Goal: Task Accomplishment & Management: Manage account settings

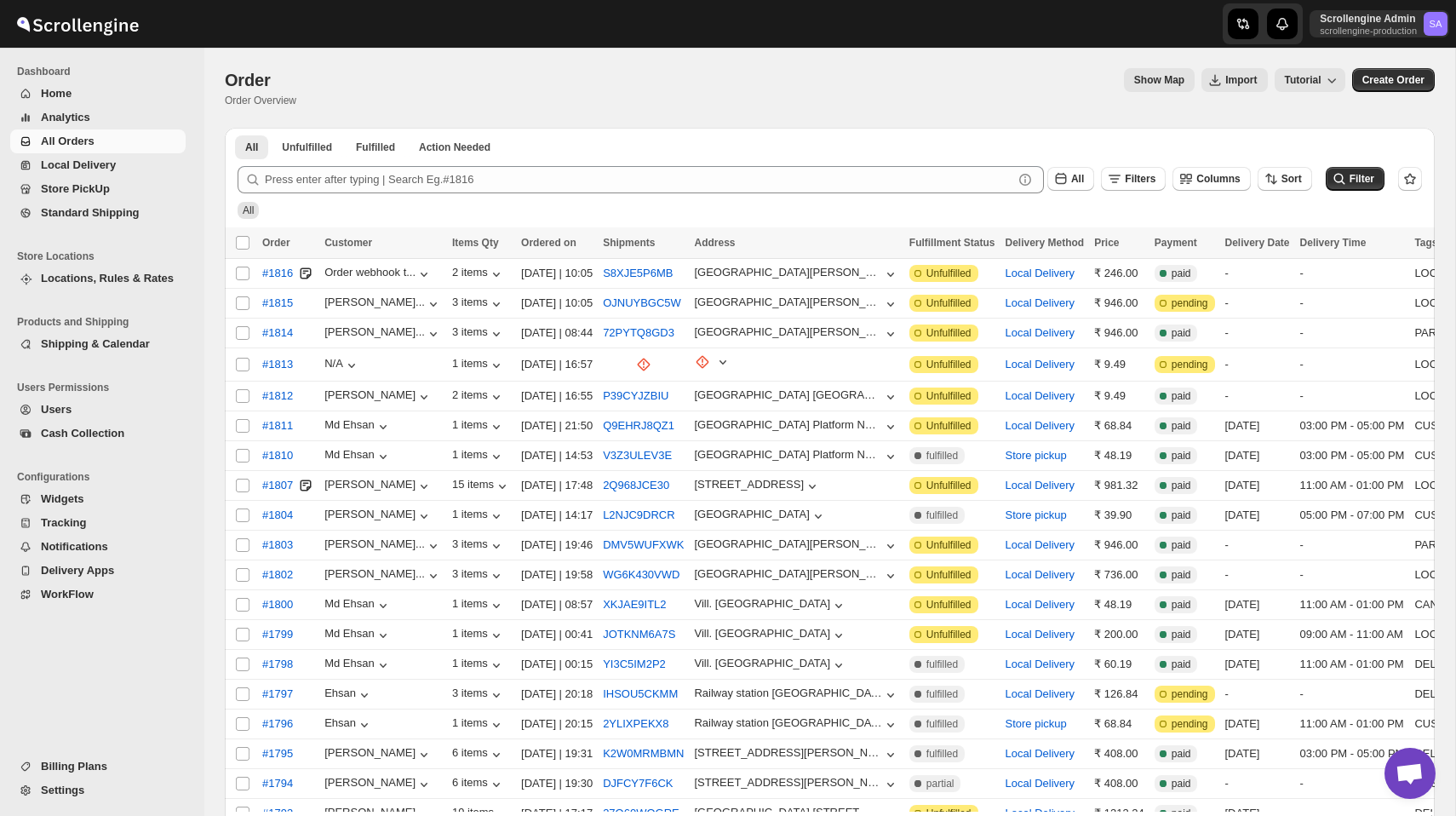
click at [85, 790] on span "Settings" at bounding box center [111, 790] width 141 height 17
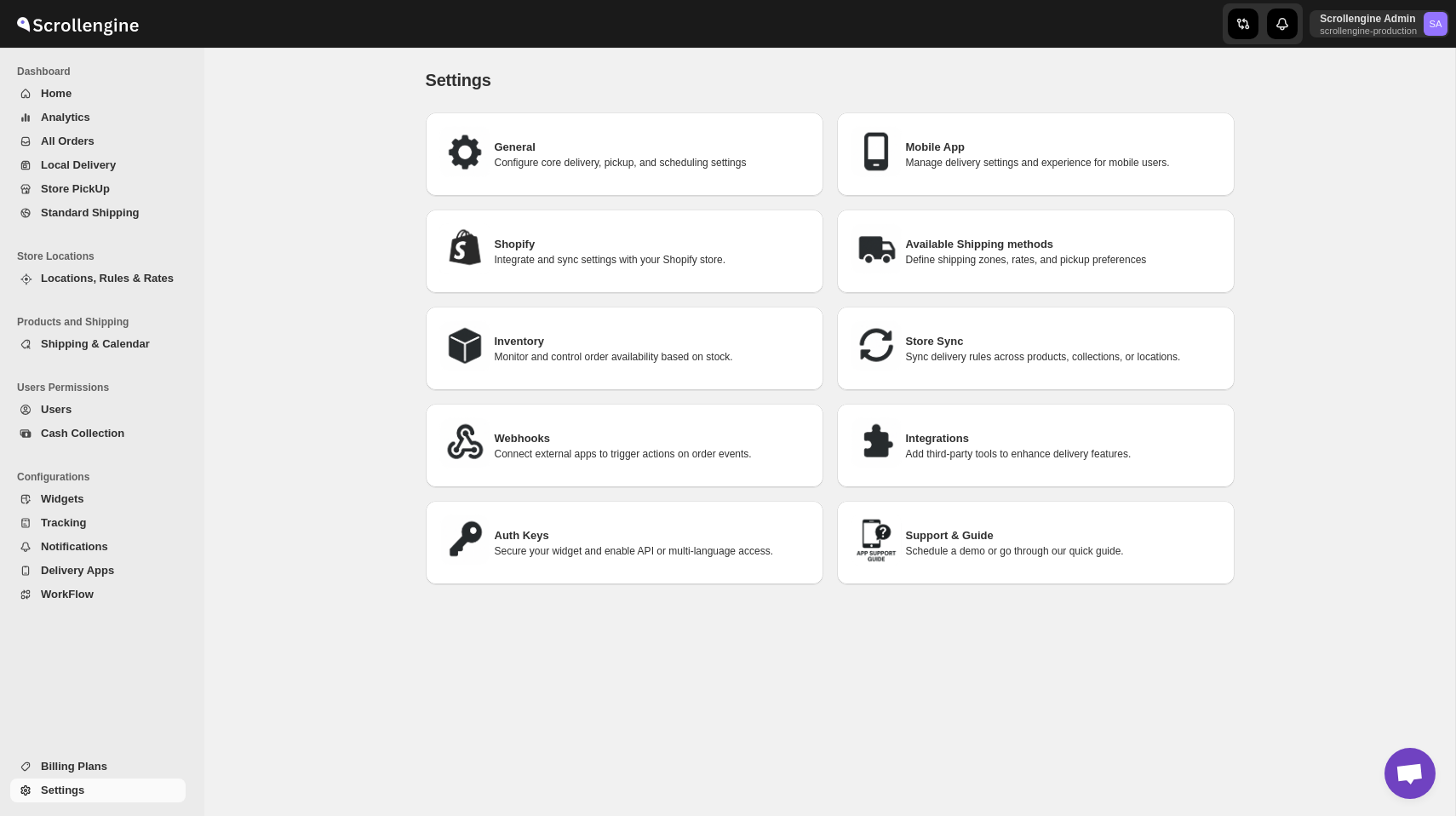
click at [953, 157] on p "Manage delivery settings and experience for mobile users." at bounding box center [1062, 163] width 315 height 14
select select "AVERAGE"
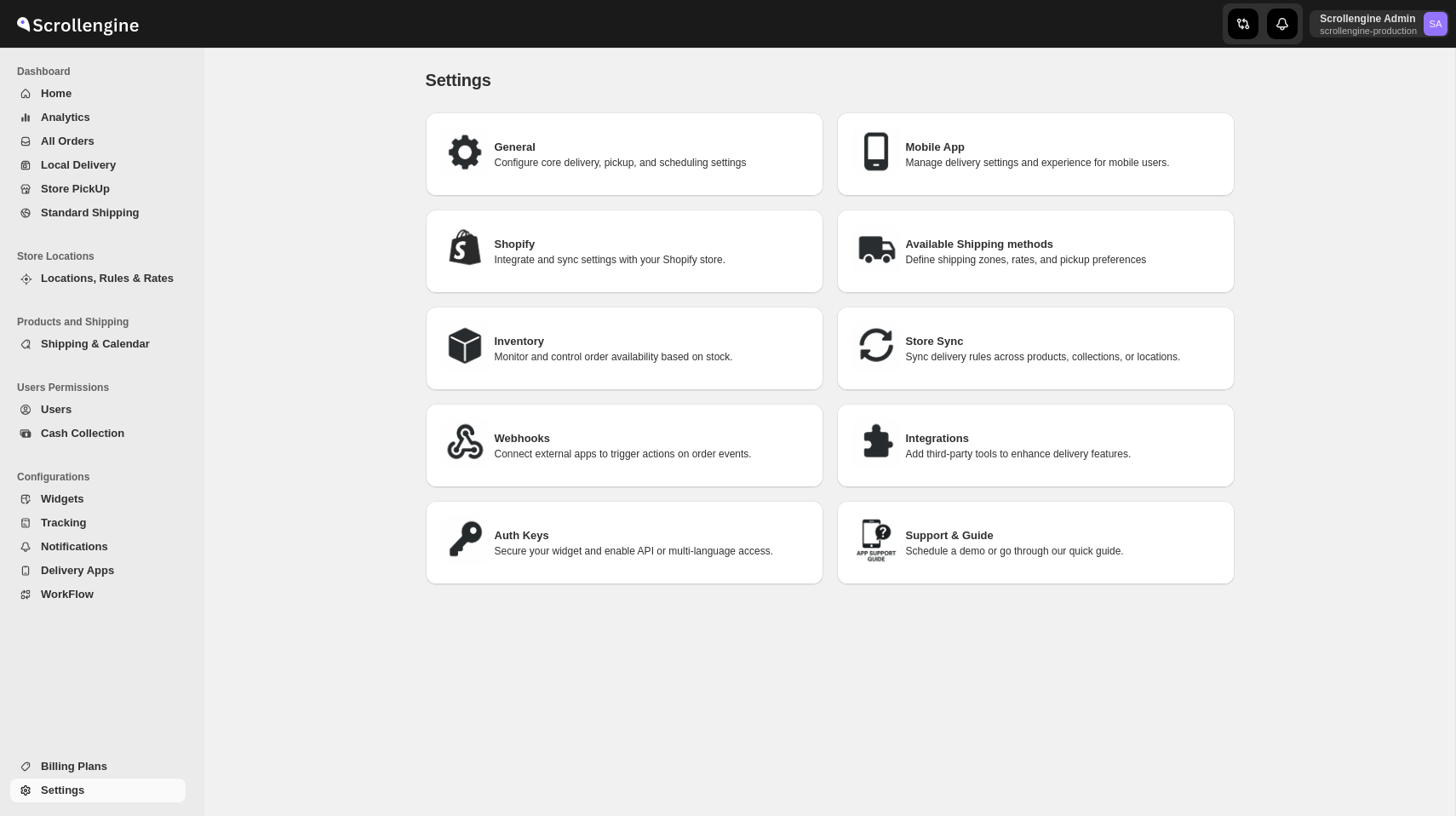
click at [871, 165] on img at bounding box center [876, 151] width 51 height 51
select select "AVERAGE"
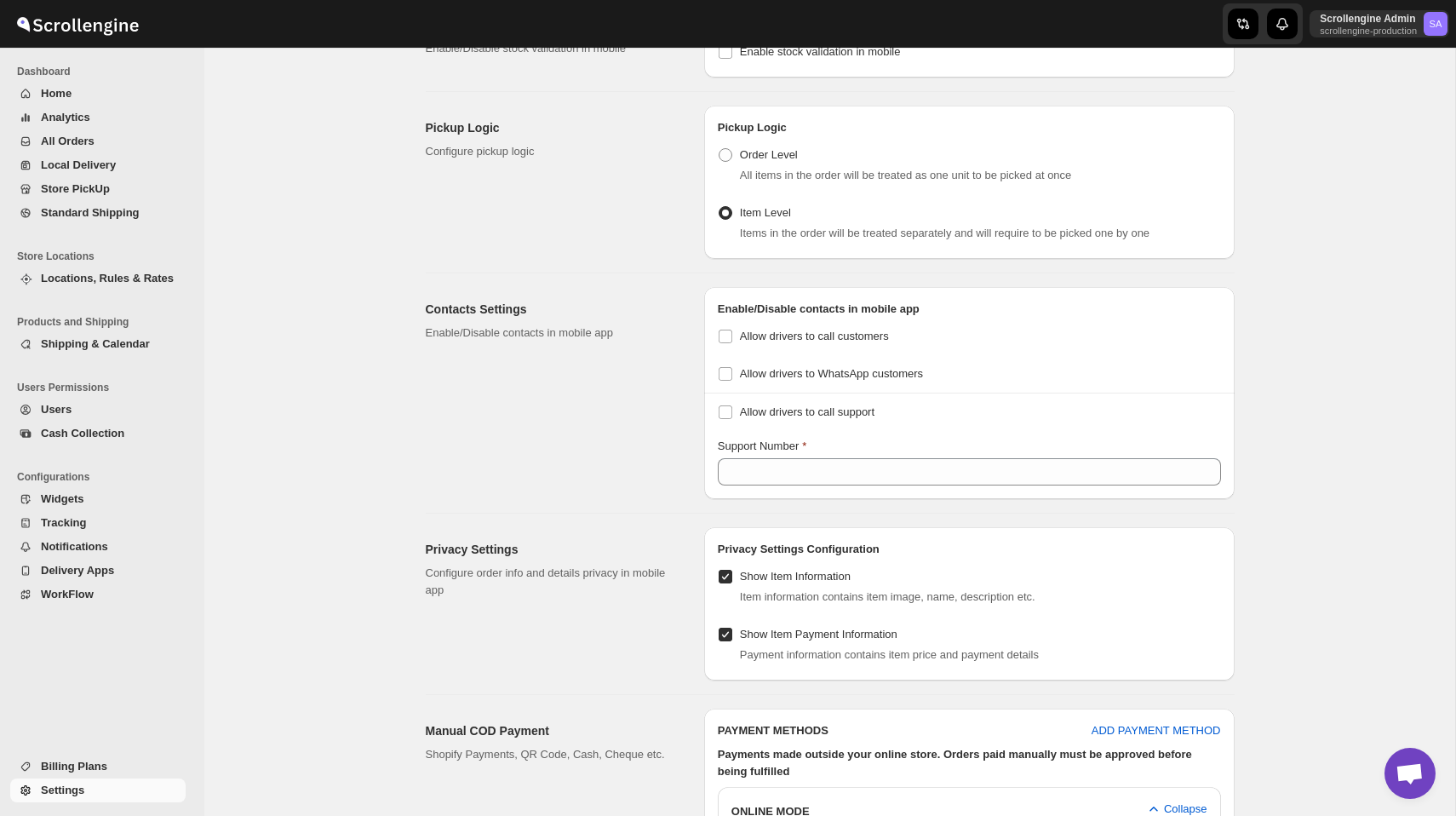
scroll to position [915, 0]
